Goal: Check status: Check status

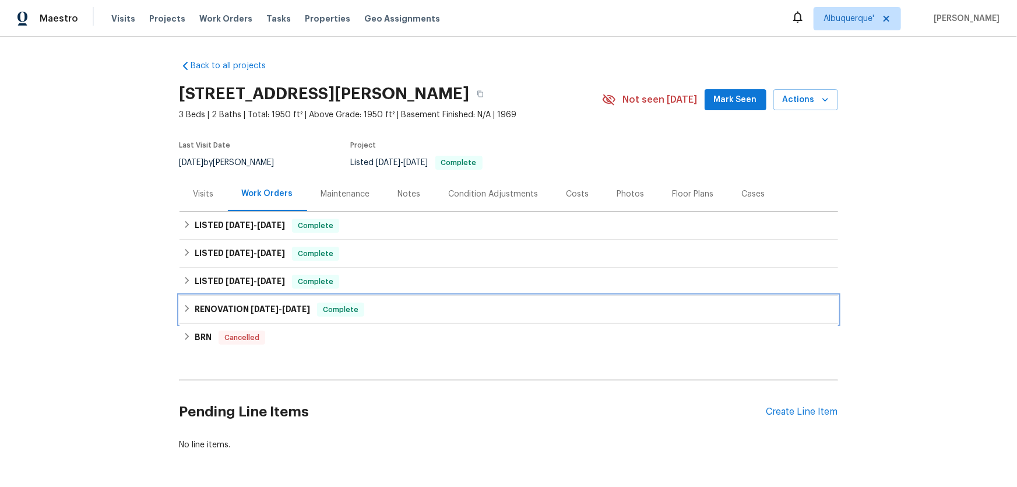
click at [233, 303] on h6 "RENOVATION 5/5/25 - 6/26/25" at bounding box center [252, 310] width 115 height 14
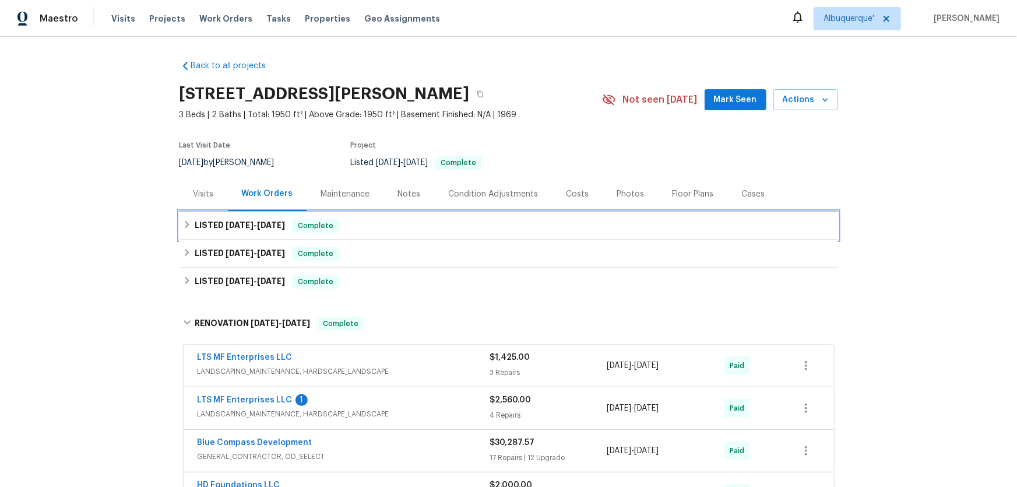
click at [230, 219] on h6 "LISTED 8/11/25 - 8/12/25" at bounding box center [240, 226] width 90 height 14
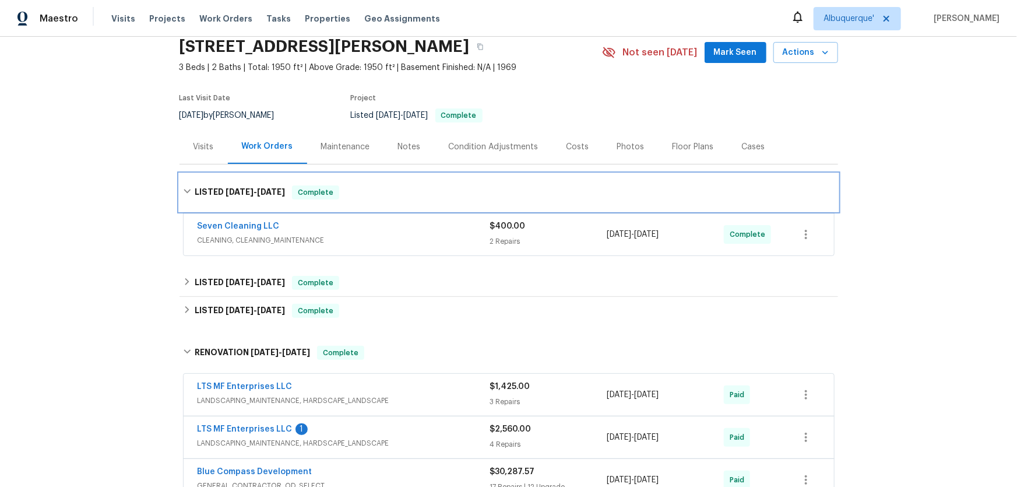
scroll to position [106, 0]
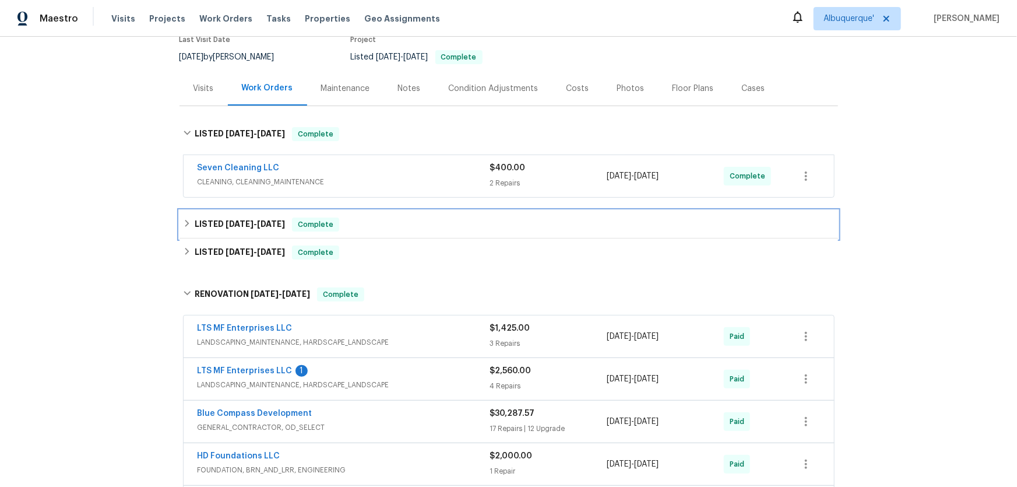
click at [244, 230] on h6 "LISTED 7/22/25 - 7/23/25" at bounding box center [240, 224] width 90 height 14
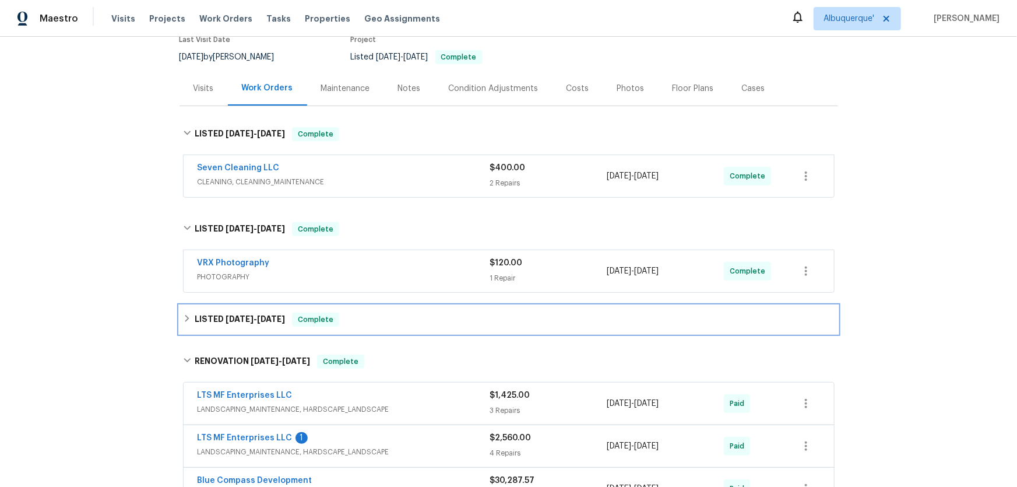
click at [239, 320] on span "6/27/25" at bounding box center [240, 319] width 28 height 8
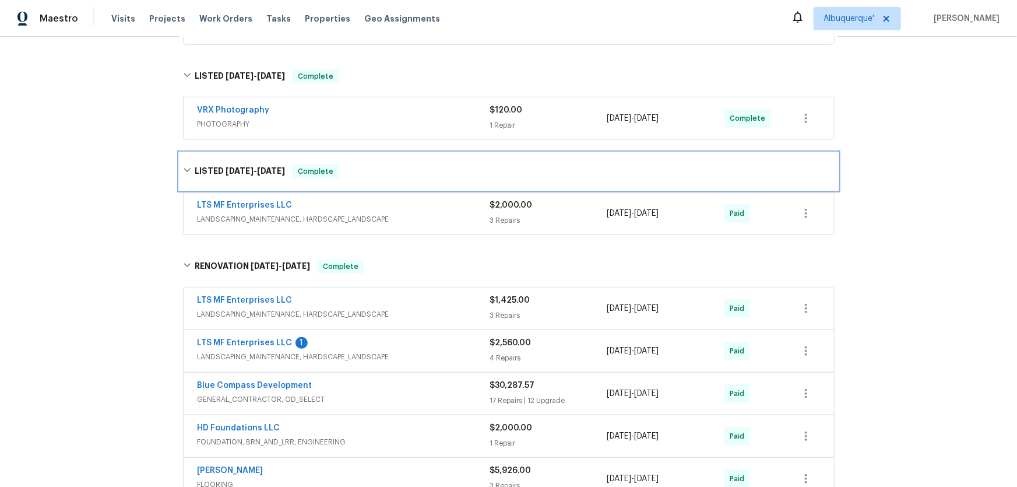
scroll to position [265, 0]
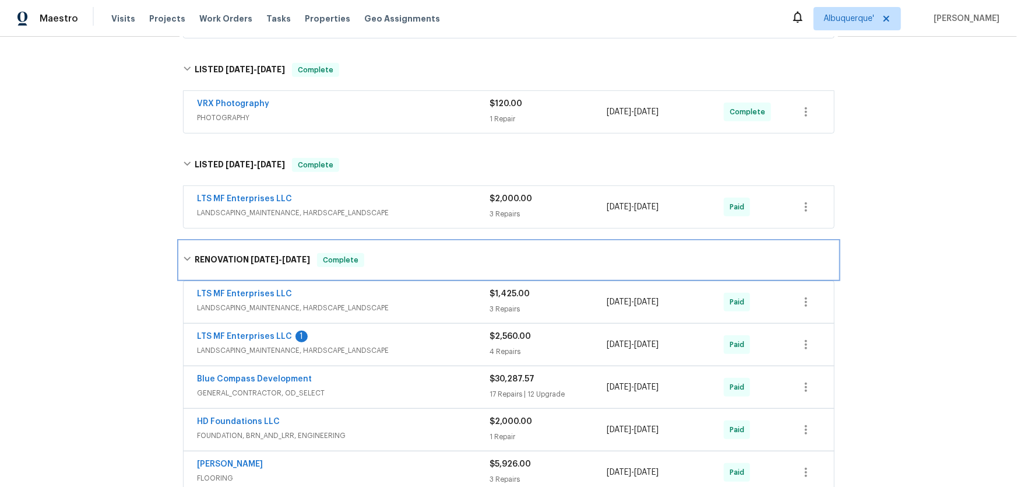
click at [254, 272] on div "RENOVATION 5/5/25 - 6/26/25 Complete" at bounding box center [509, 259] width 659 height 37
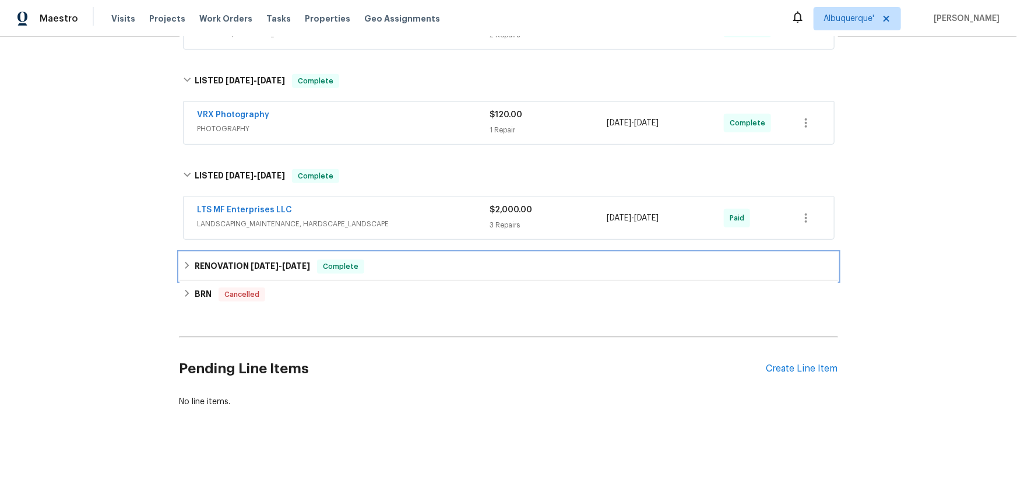
click at [278, 266] on div "RENOVATION 5/5/25 - 6/26/25 Complete" at bounding box center [509, 266] width 659 height 28
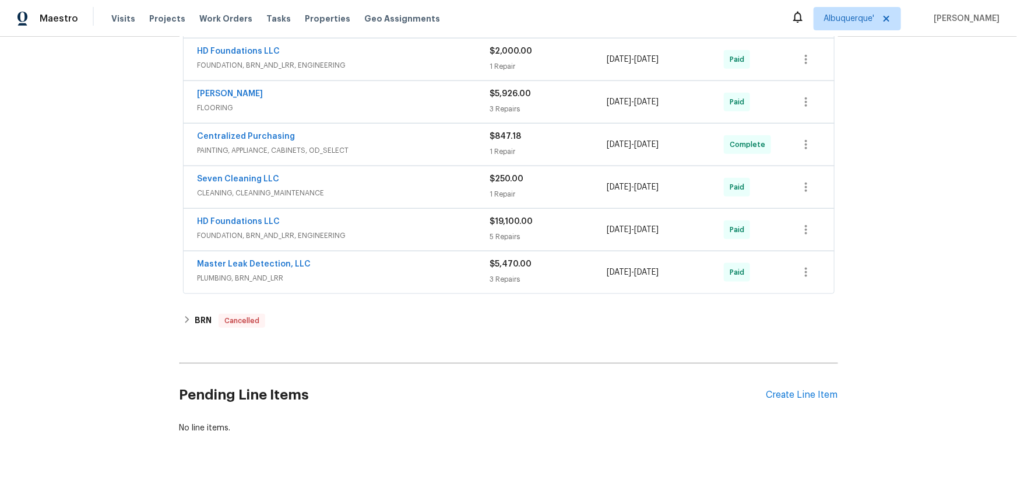
scroll to position [636, 0]
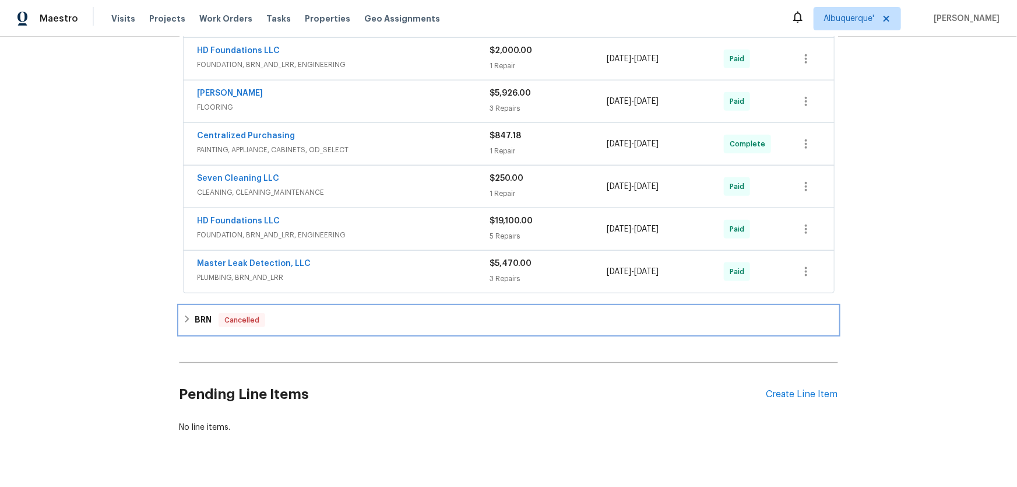
click at [204, 315] on h6 "BRN" at bounding box center [203, 320] width 17 height 14
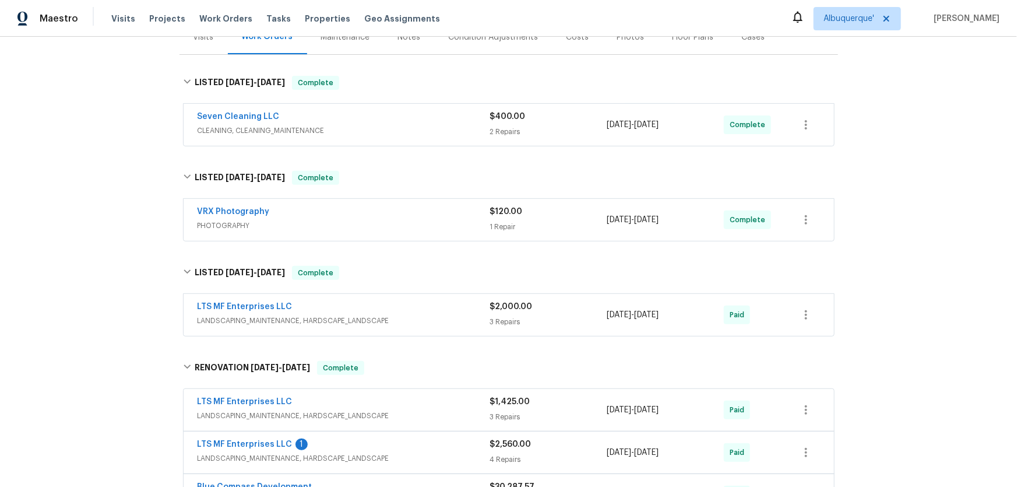
scroll to position [216, 0]
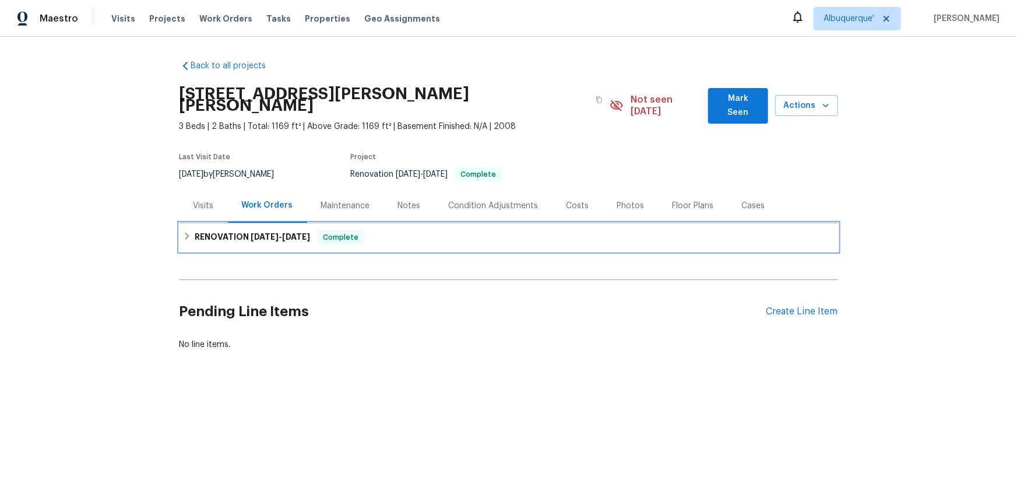
click at [200, 231] on h6 "RENOVATION [DATE] - [DATE]" at bounding box center [252, 237] width 115 height 14
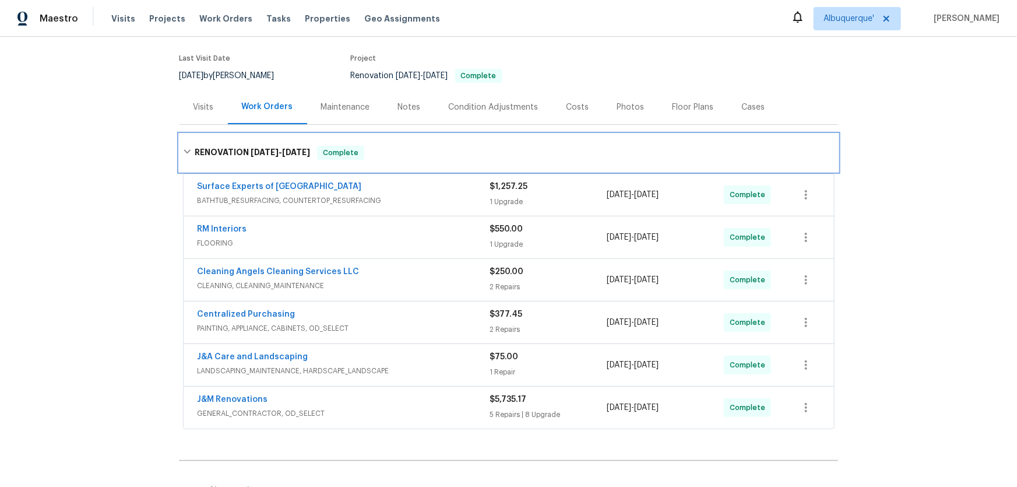
scroll to position [190, 0]
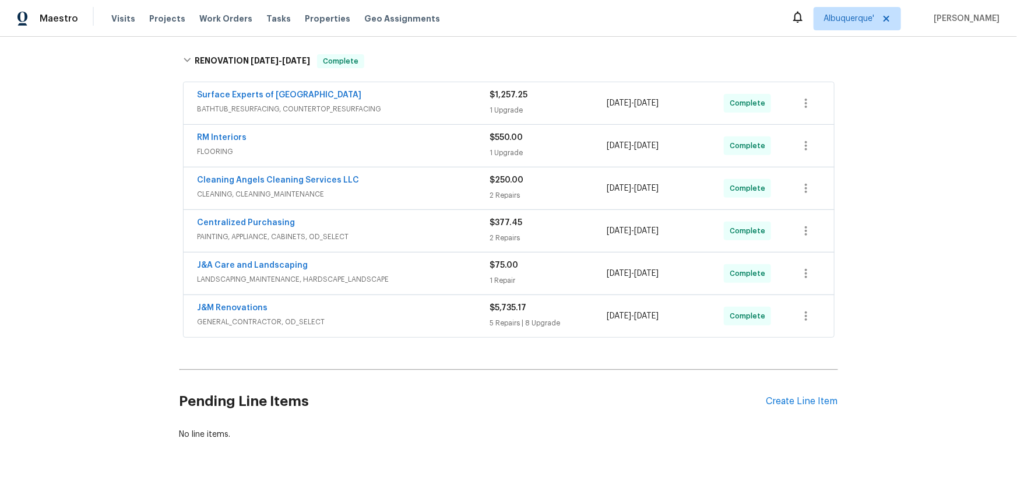
click at [116, 255] on div "Back to all projects [STREET_ADDRESS][PERSON_NAME][PERSON_NAME] 3 Beds | 2 Bath…" at bounding box center [508, 262] width 1017 height 450
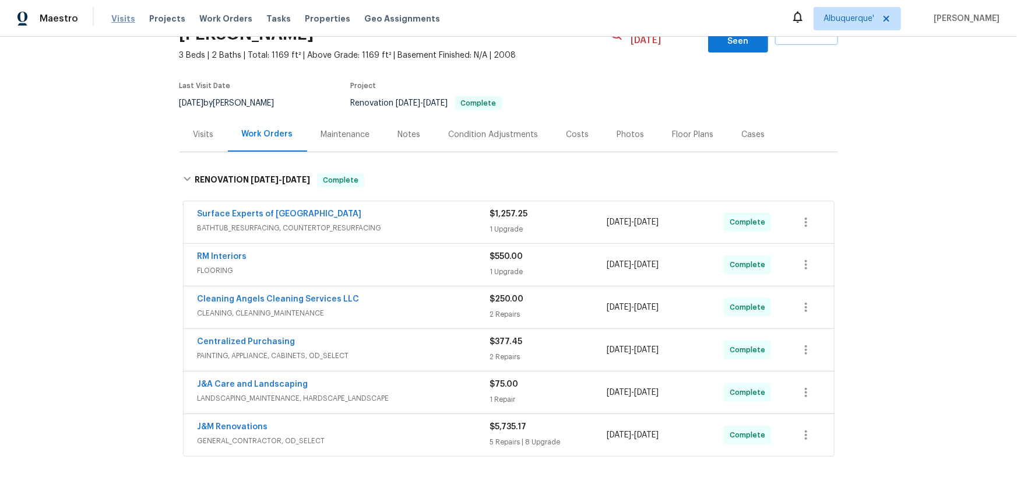
scroll to position [0, 0]
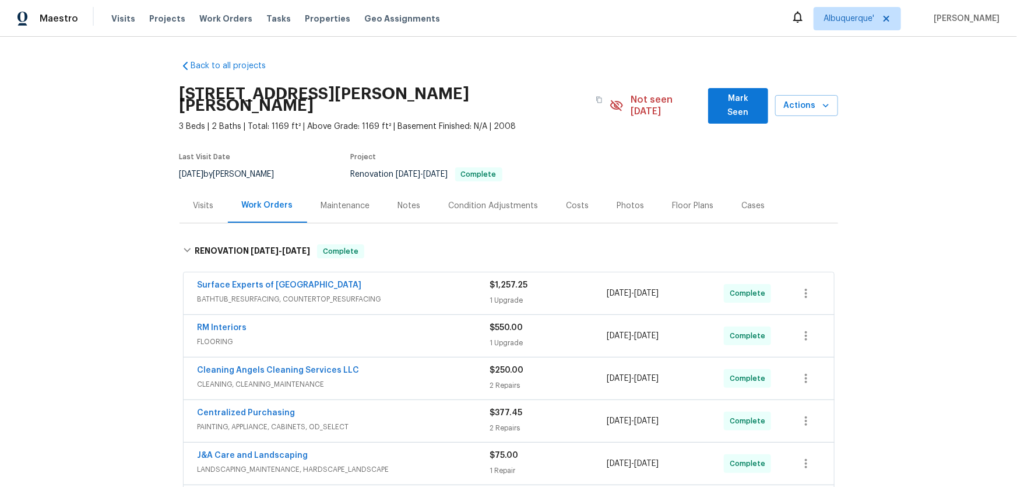
click at [101, 334] on div "Back to all projects 1845 Pope Hill Ct, Kernersville, NC 27284 3 Beds | 2 Baths…" at bounding box center [508, 262] width 1017 height 450
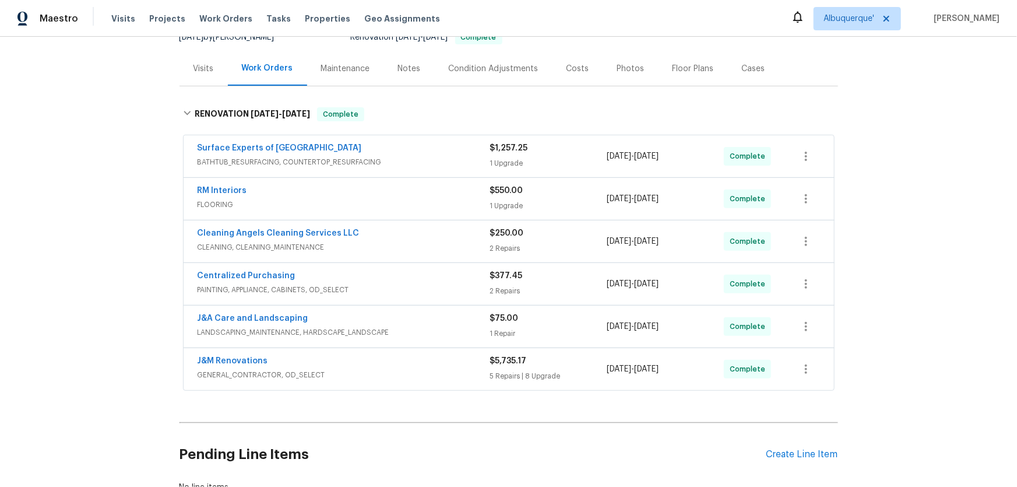
scroll to position [159, 0]
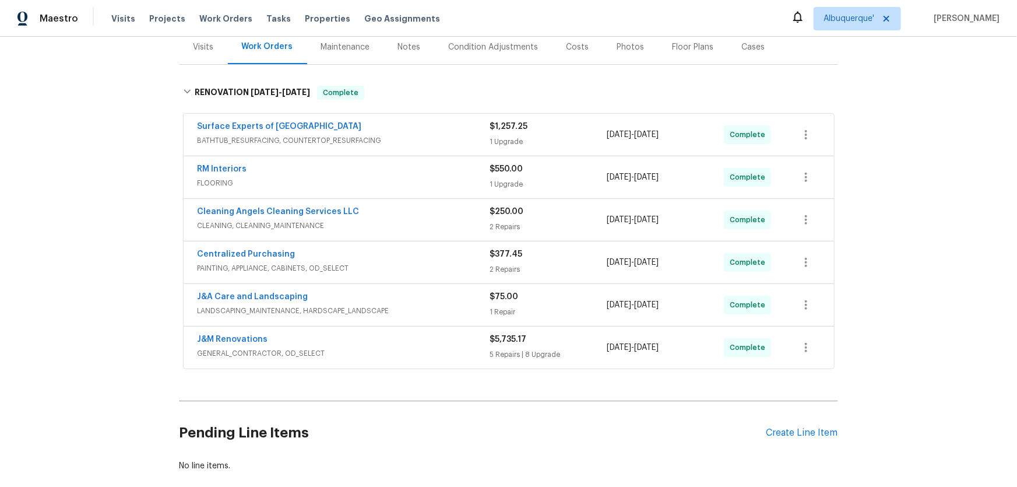
click at [102, 304] on div "Back to all projects 1845 Pope Hill Ct, Kernersville, NC 27284 3 Beds | 2 Baths…" at bounding box center [508, 262] width 1017 height 450
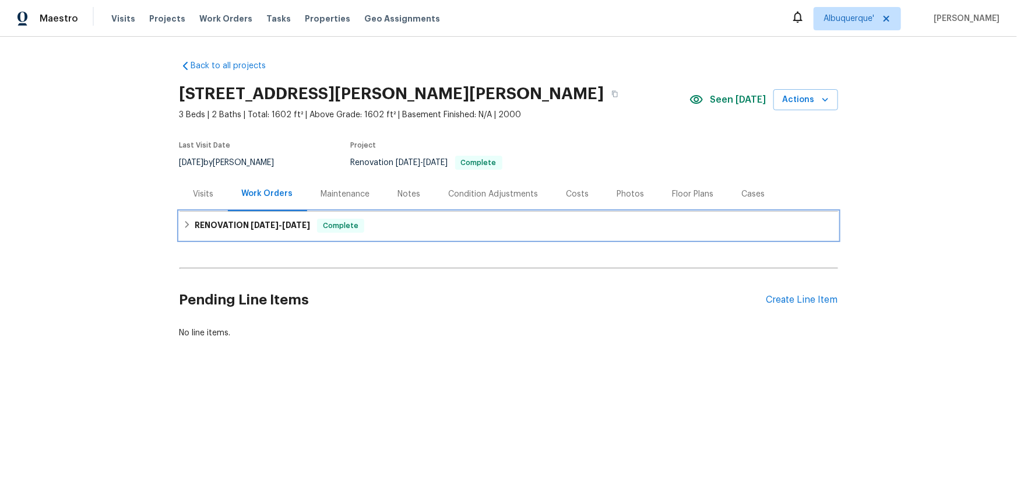
click at [214, 231] on h6 "RENOVATION 7/25/25 - 8/16/25" at bounding box center [252, 226] width 115 height 14
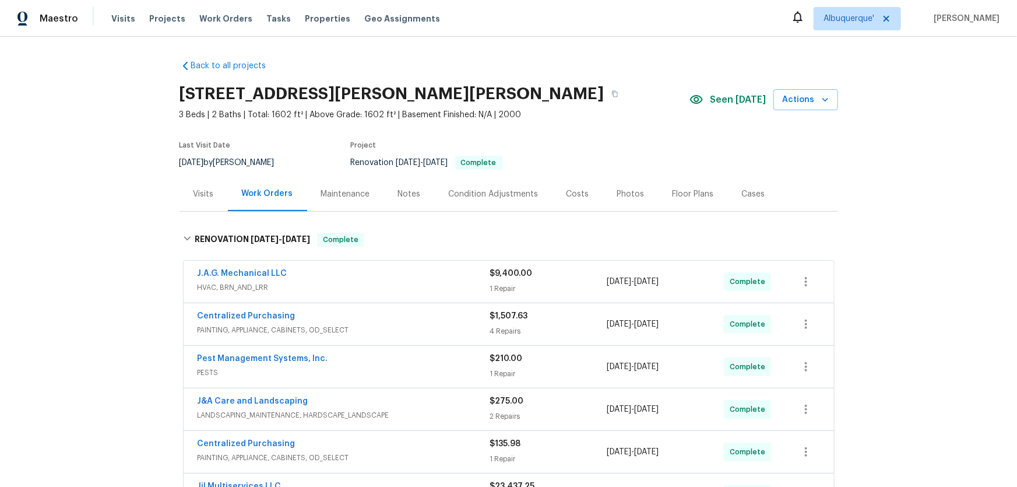
click at [94, 340] on div "Back to all projects 315 Torey Pines Ct, Winston Salem, NC 27105 3 Beds | 2 Bat…" at bounding box center [508, 262] width 1017 height 450
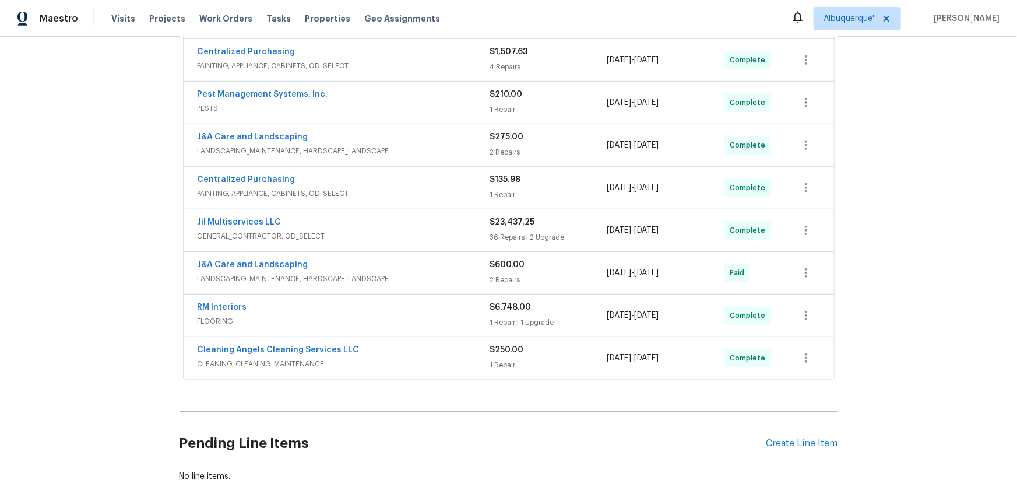
scroll to position [265, 0]
click at [94, 286] on div "Back to all projects 315 Torey Pines Ct, Winston Salem, NC 27105 3 Beds | 2 Bat…" at bounding box center [508, 262] width 1017 height 450
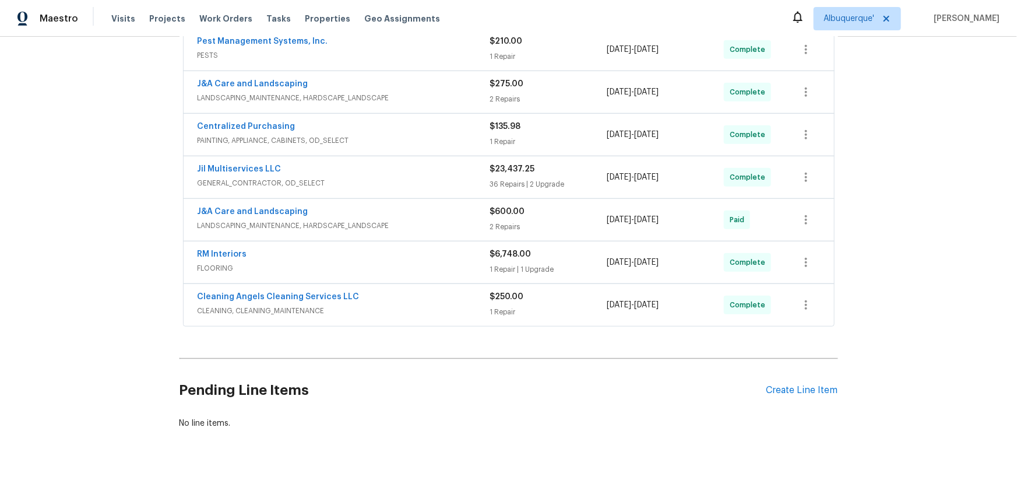
scroll to position [318, 0]
click at [58, 266] on div "Back to all projects 315 Torey Pines Ct, Winston Salem, NC 27105 3 Beds | 2 Bat…" at bounding box center [508, 262] width 1017 height 450
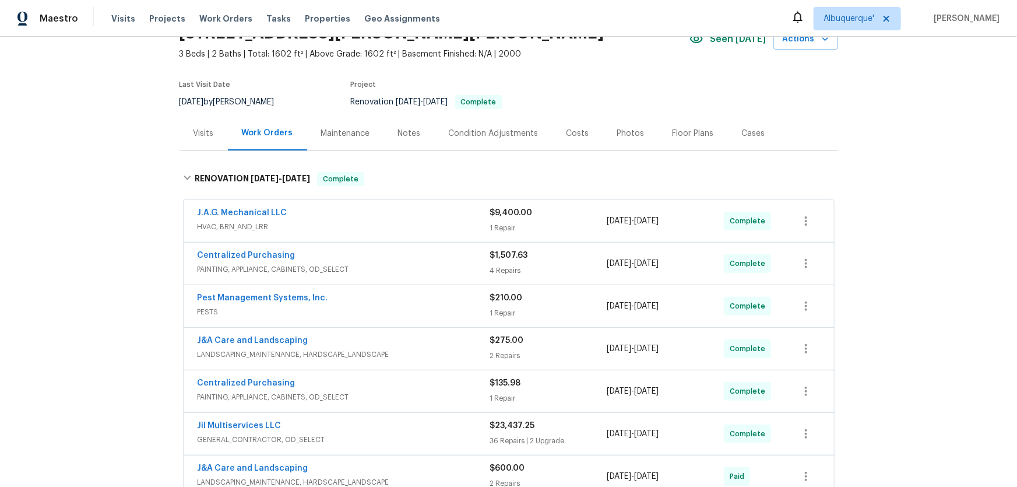
scroll to position [2, 0]
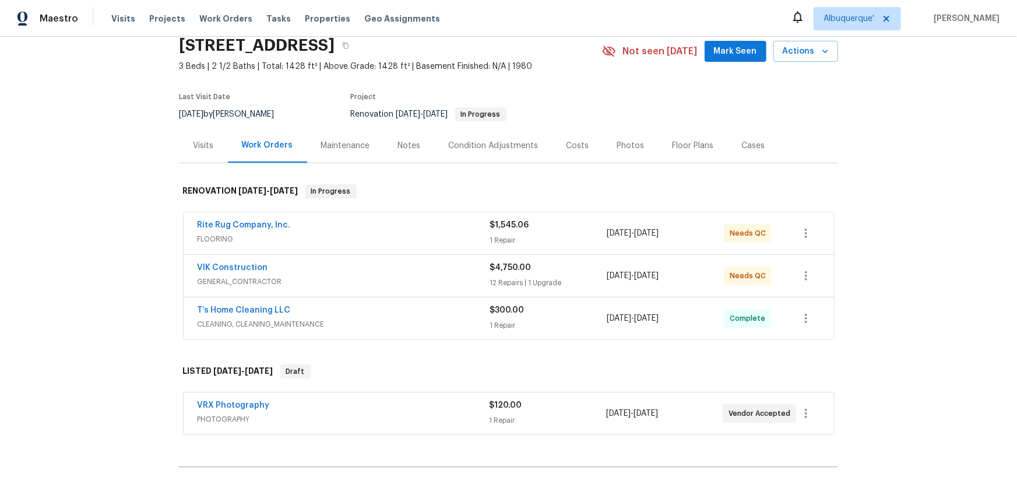
scroll to position [185, 0]
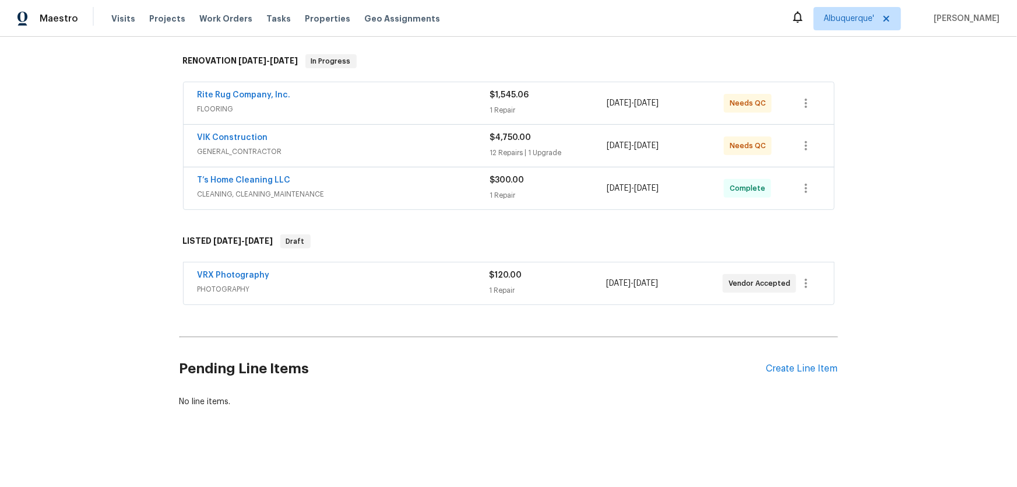
click at [131, 286] on div "Back to all projects 79 Topsail Ct, Greenville, SC 29611 3 Beds | 2 1/2 Baths |…" at bounding box center [508, 262] width 1017 height 450
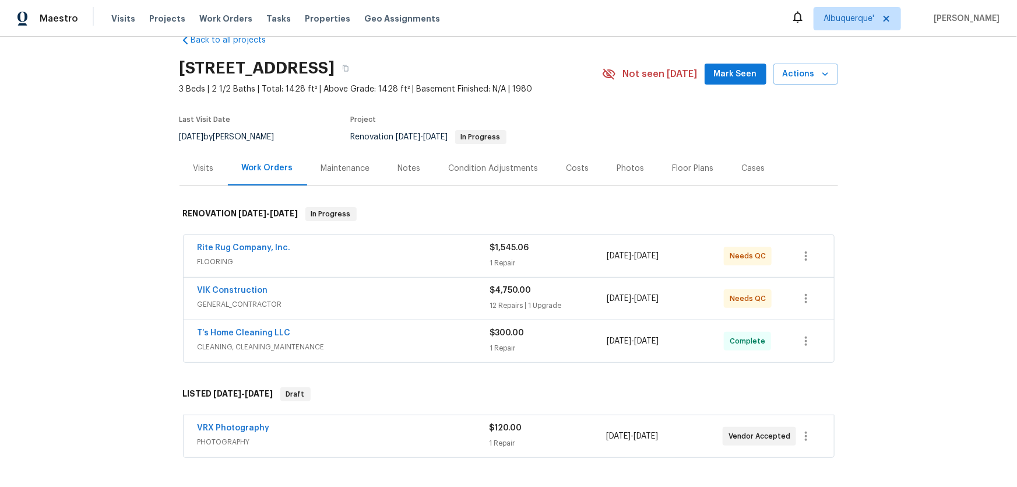
scroll to position [0, 0]
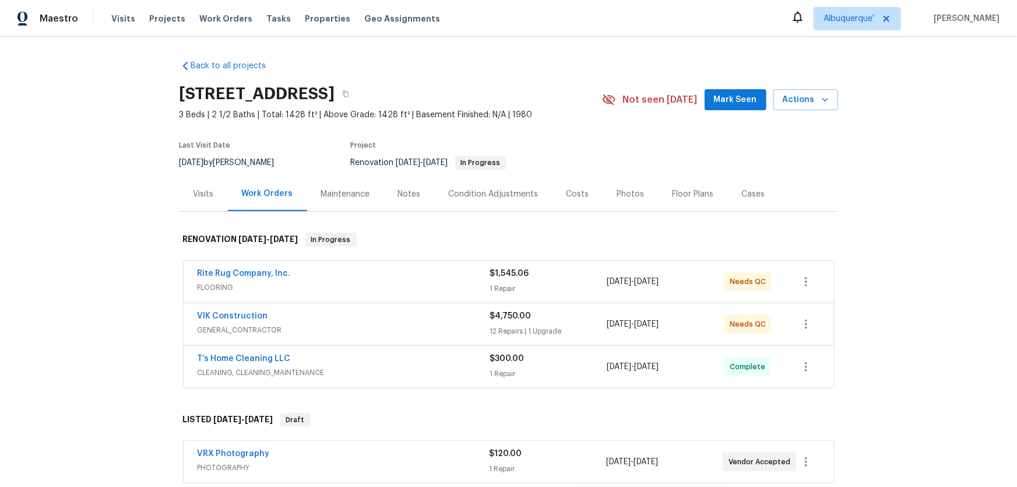
click at [125, 329] on div "Back to all projects 79 Topsail Ct, Greenville, SC 29611 3 Beds | 2 1/2 Baths |…" at bounding box center [508, 262] width 1017 height 450
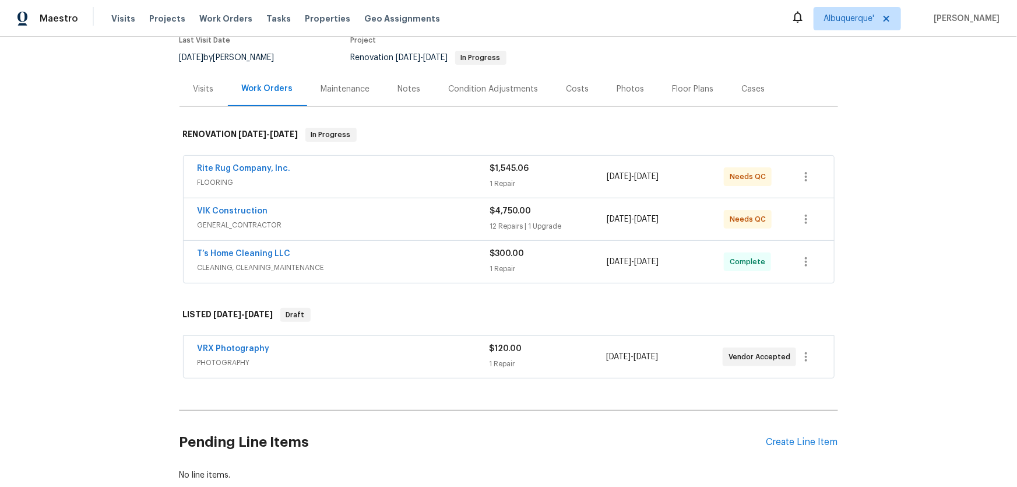
scroll to position [106, 0]
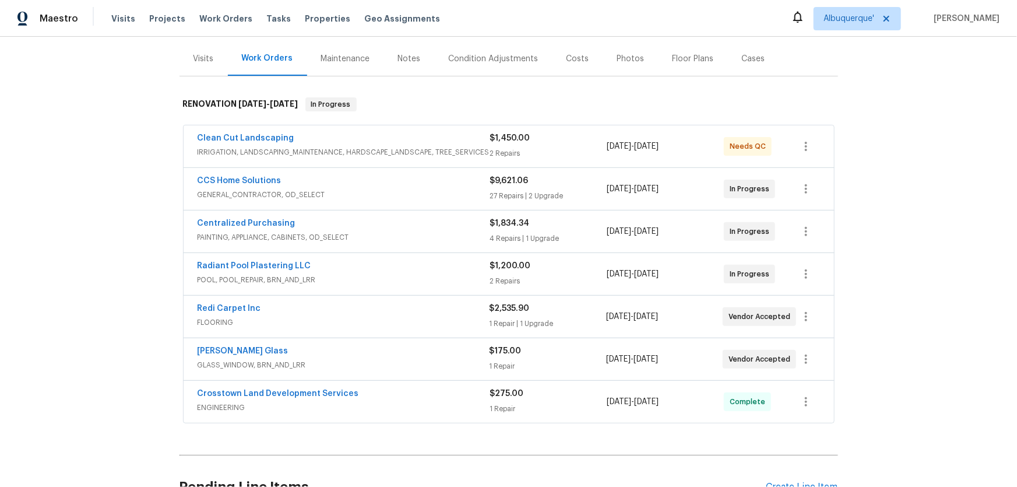
scroll to position [159, 0]
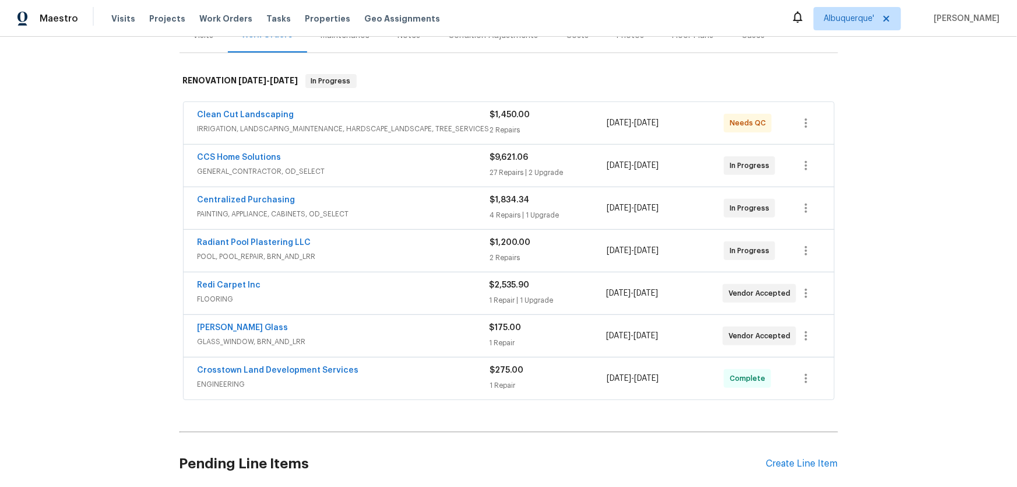
click at [150, 296] on div "Back to all projects [STREET_ADDRESS] 5 Beds | 3 1/2 Baths | Total: 3864 ft² | …" at bounding box center [508, 262] width 1017 height 450
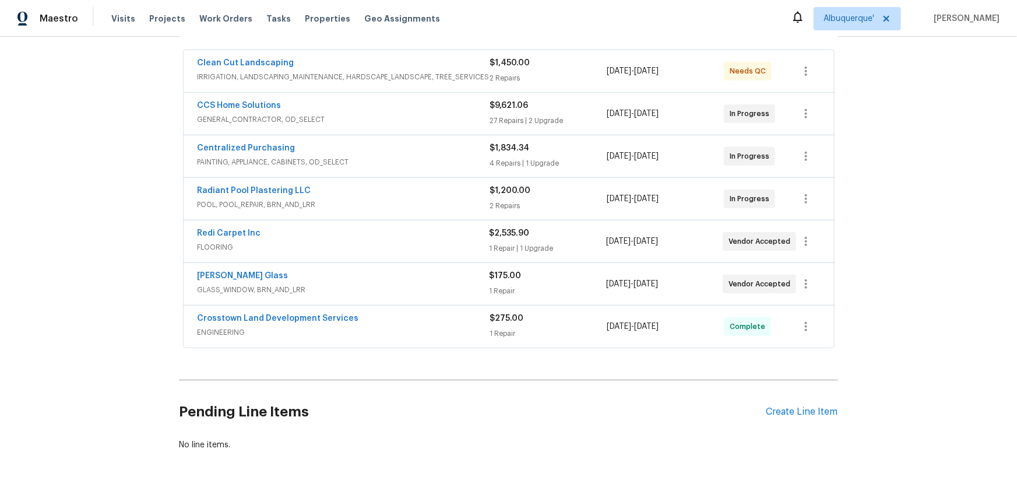
scroll to position [212, 0]
click at [126, 206] on div "Back to all projects 11723 Quail Creek Dr, Houston, TX 77070 5 Beds | 3 1/2 Bat…" at bounding box center [508, 262] width 1017 height 450
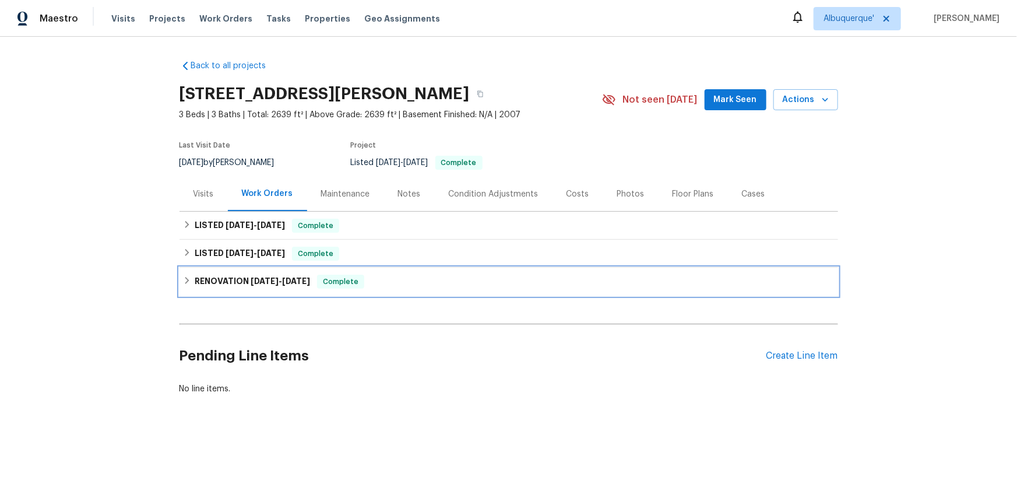
click at [219, 287] on h6 "RENOVATION 5/1/25 - 5/2/25" at bounding box center [252, 282] width 115 height 14
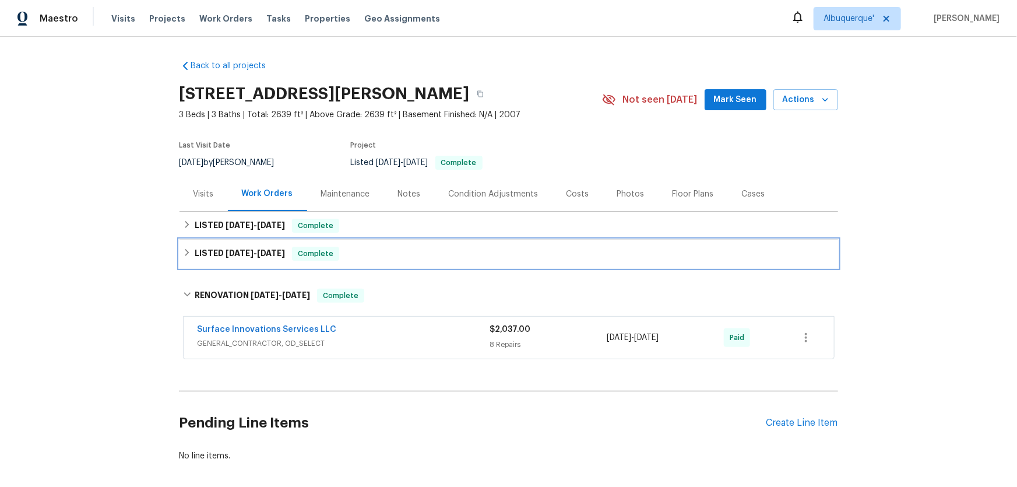
click at [222, 258] on h6 "LISTED 5/8/25 - 5/15/25" at bounding box center [240, 254] width 90 height 14
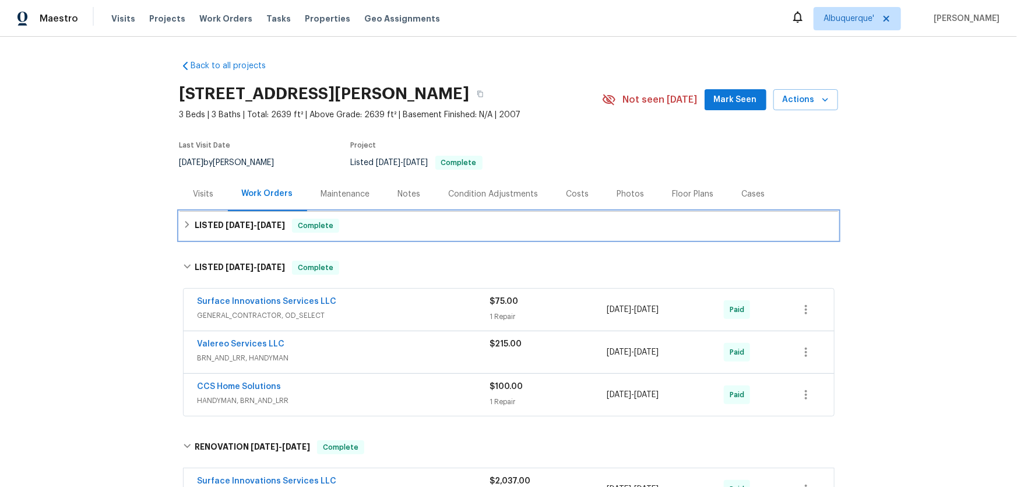
click at [227, 222] on span "7/31/25" at bounding box center [240, 225] width 28 height 8
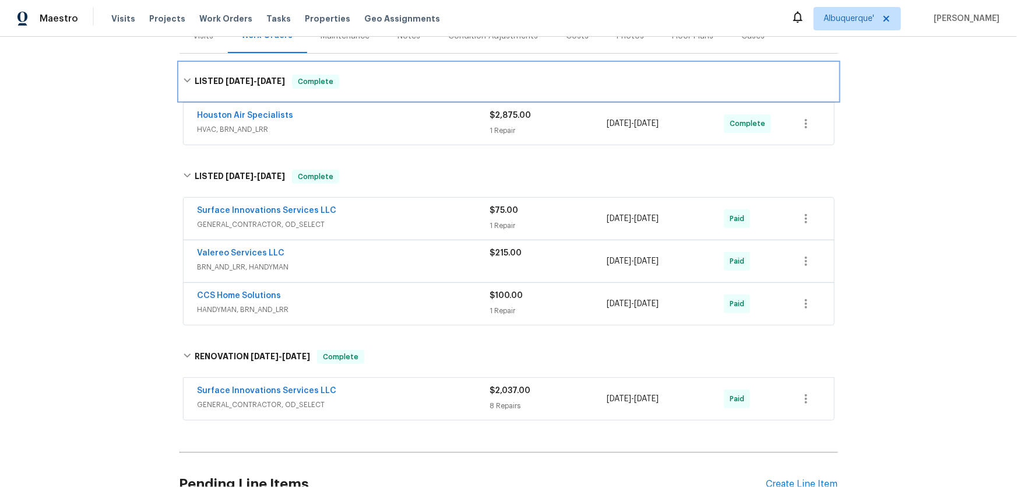
scroll to position [159, 0]
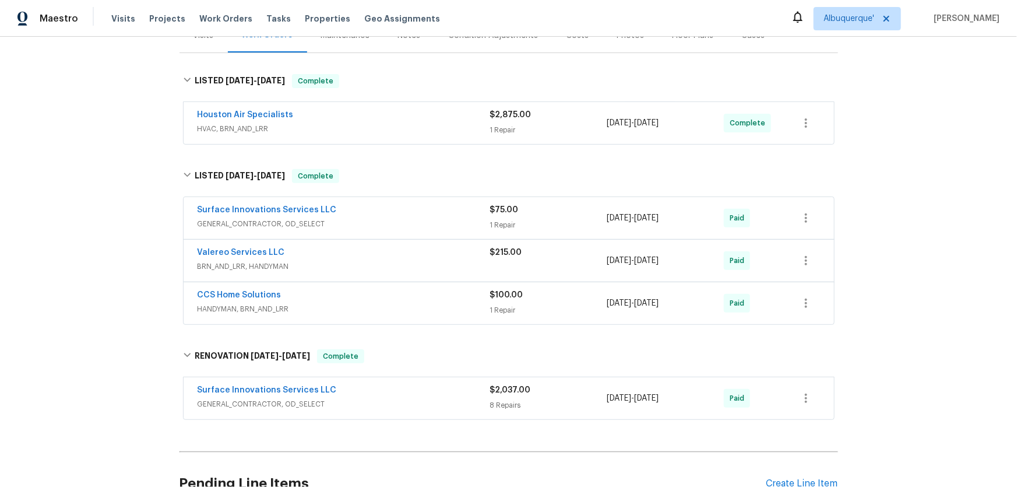
click at [111, 365] on div "Back to all projects 12885 Andromeda Ct, Willis, TX 77318 3 Beds | 3 Baths | To…" at bounding box center [508, 262] width 1017 height 450
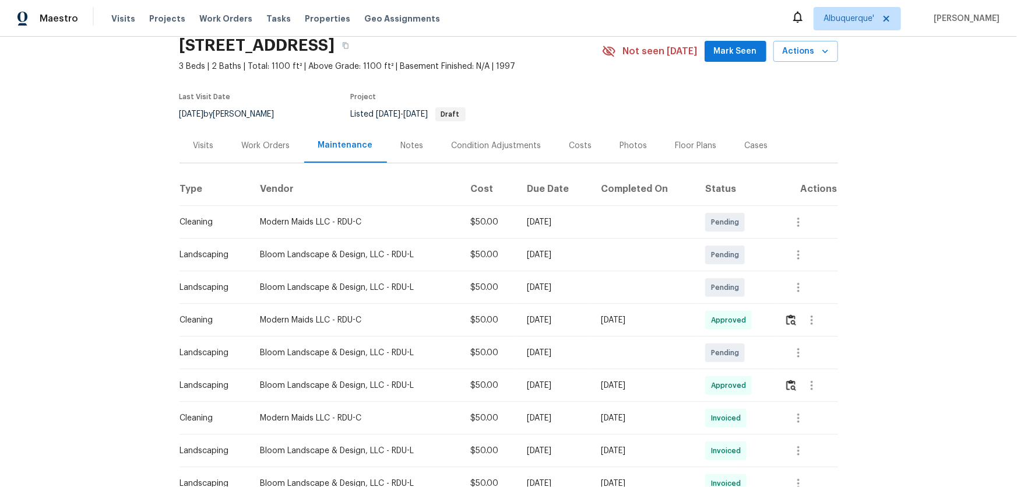
scroll to position [159, 0]
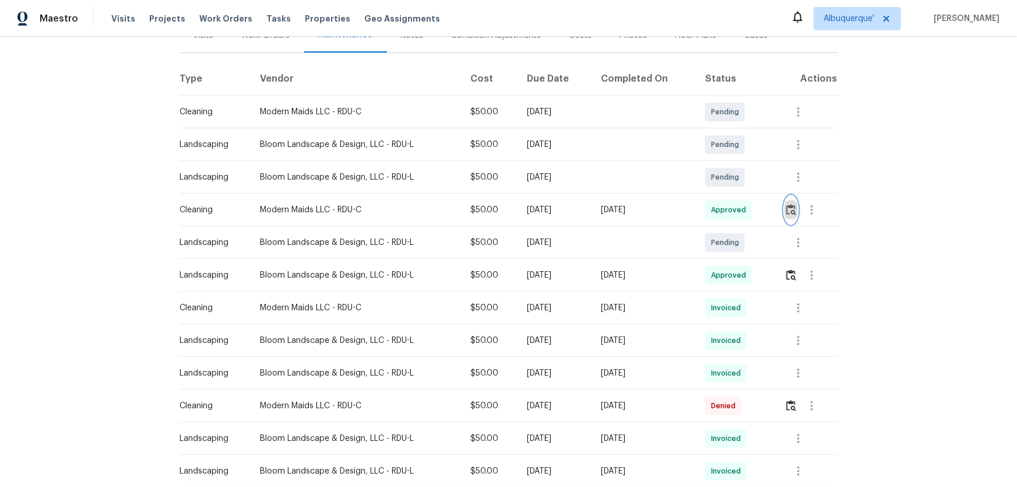
click at [793, 209] on img "button" at bounding box center [792, 209] width 10 height 11
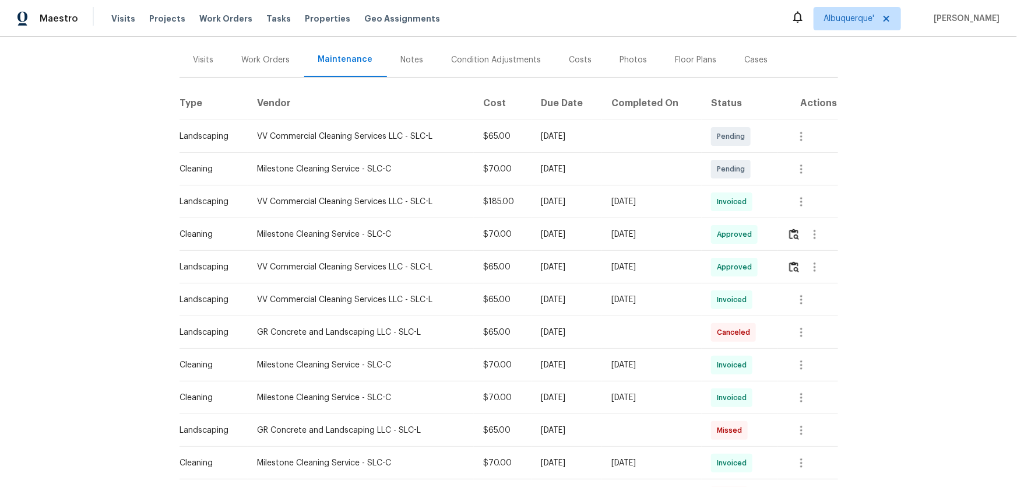
scroll to position [159, 0]
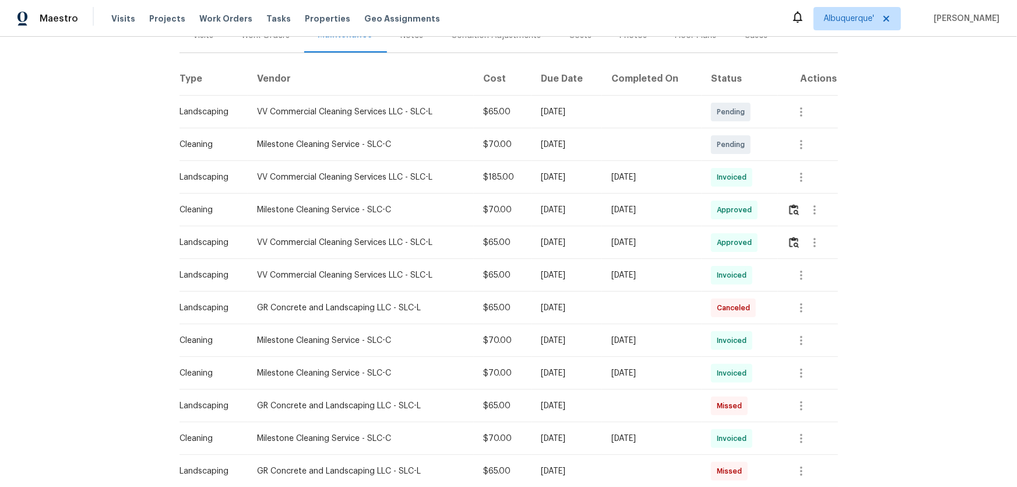
drag, startPoint x: 673, startPoint y: 213, endPoint x: 437, endPoint y: 197, distance: 236.7
click at [512, 194] on tr "Cleaning Milestone Cleaning Service - SLC-C $70.00 [DATE] [DATE] Approved" at bounding box center [509, 210] width 659 height 33
click at [793, 207] on img "button" at bounding box center [794, 209] width 10 height 11
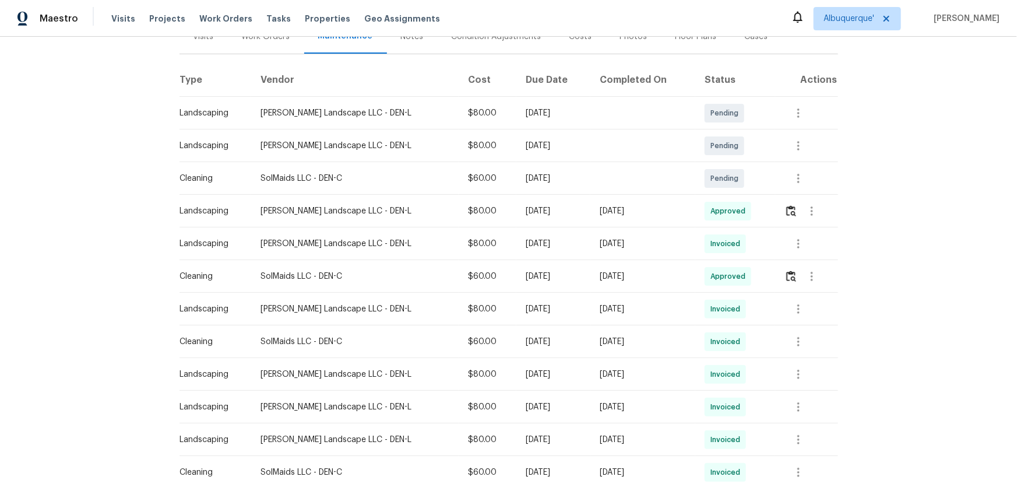
scroll to position [159, 0]
drag, startPoint x: 629, startPoint y: 216, endPoint x: 550, endPoint y: 222, distance: 78.9
click at [566, 222] on tr "Landscaping Dalia Landscape LLC - DEN-L $80.00 Mon, Aug 11 2025 Wed, Aug 13 202…" at bounding box center [509, 210] width 659 height 33
click at [798, 210] on button "button" at bounding box center [812, 210] width 28 height 28
click at [762, 217] on div at bounding box center [508, 243] width 1017 height 487
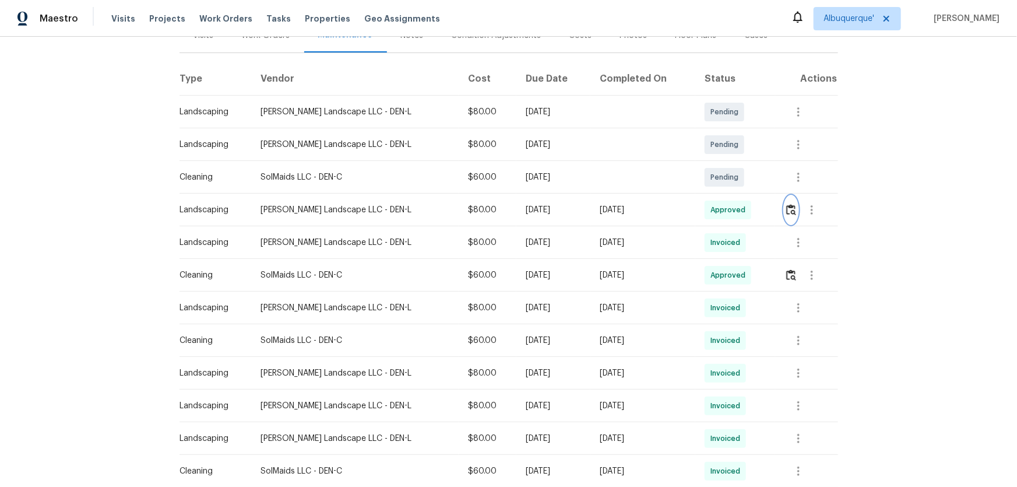
click at [787, 211] on img "button" at bounding box center [792, 209] width 10 height 11
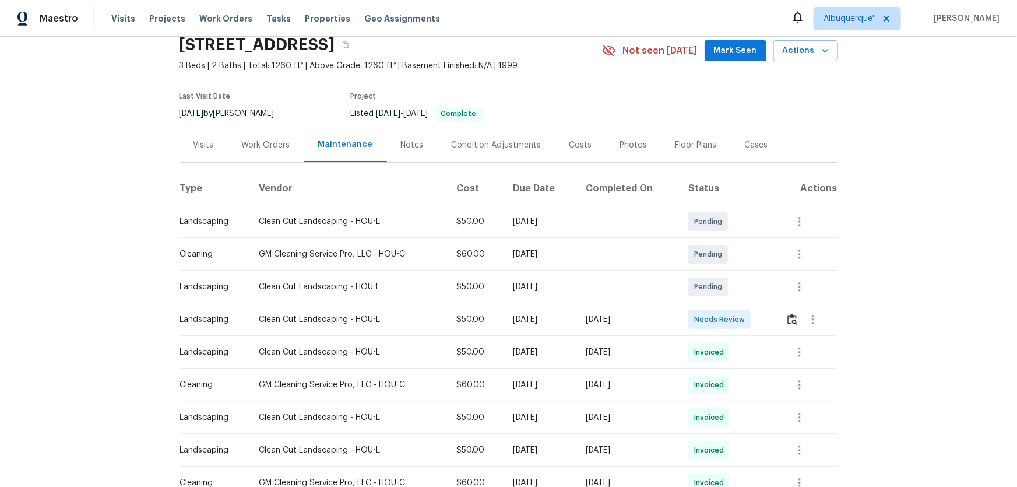
scroll to position [212, 0]
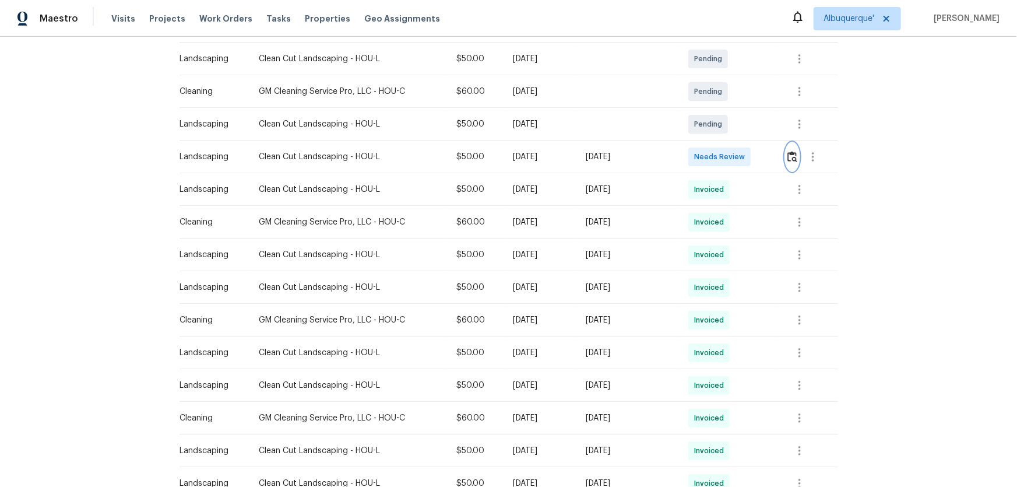
click at [788, 156] on img "button" at bounding box center [793, 156] width 10 height 11
